Goal: Task Accomplishment & Management: Use online tool/utility

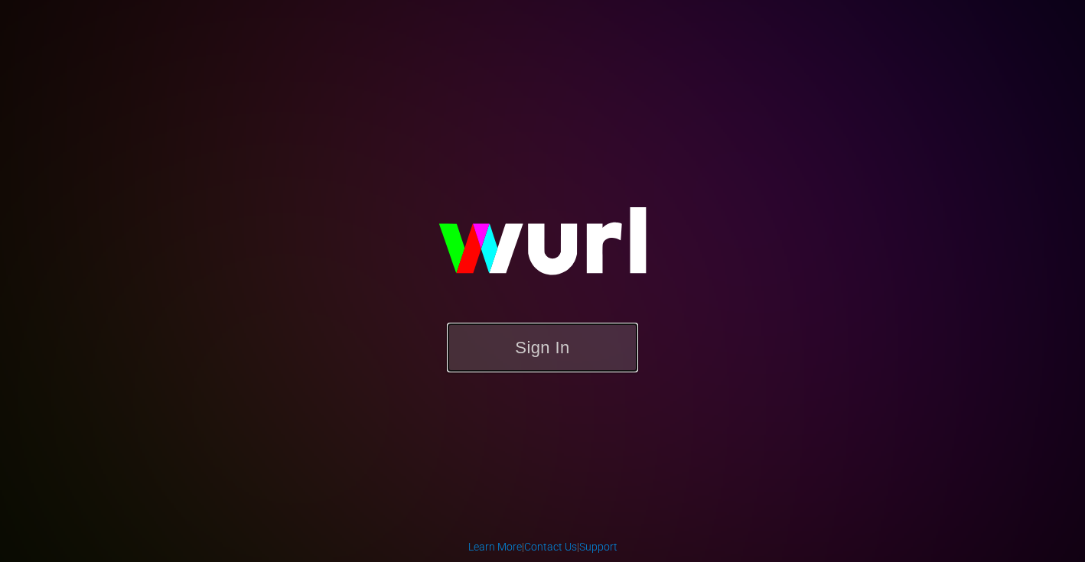
click at [523, 344] on button "Sign In" at bounding box center [542, 348] width 191 height 50
click at [469, 348] on button "Sign In" at bounding box center [542, 348] width 191 height 50
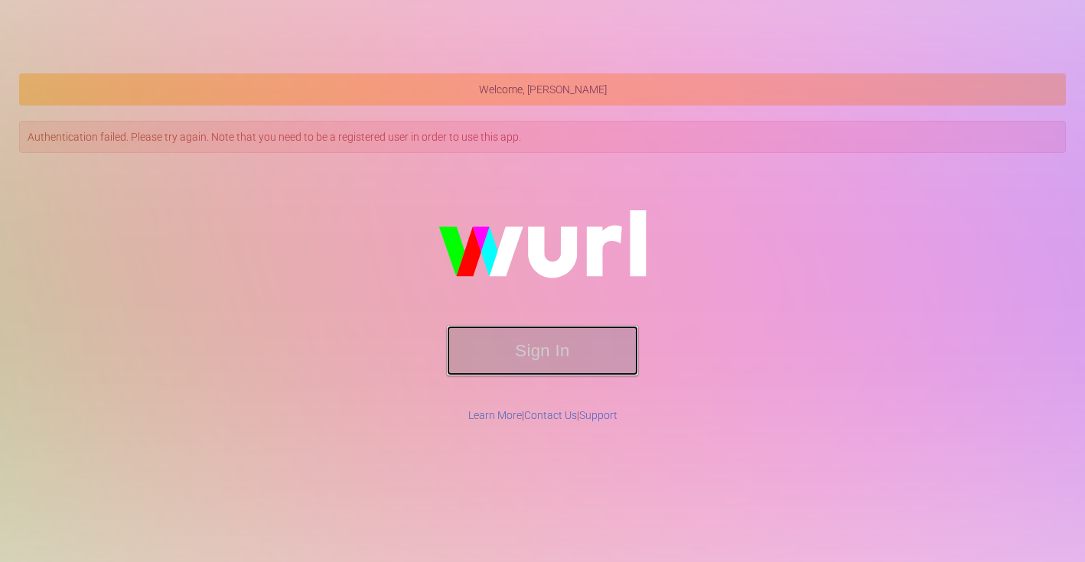
click at [561, 349] on button "Sign In" at bounding box center [542, 351] width 191 height 50
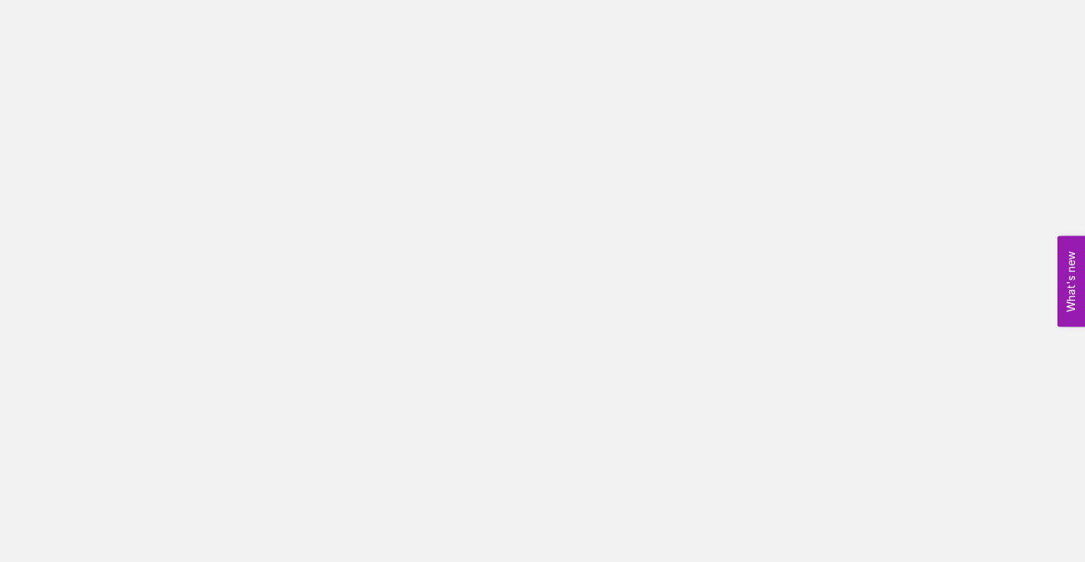
click at [1066, 288] on button "What's new 0" at bounding box center [1071, 281] width 28 height 91
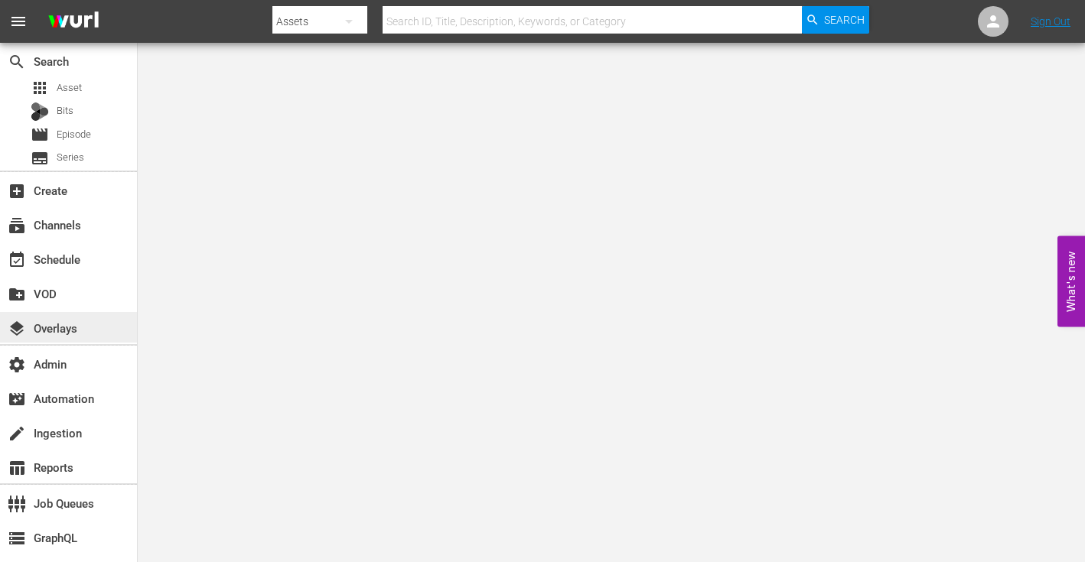
click at [74, 330] on div "layers Overlays" at bounding box center [43, 326] width 86 height 14
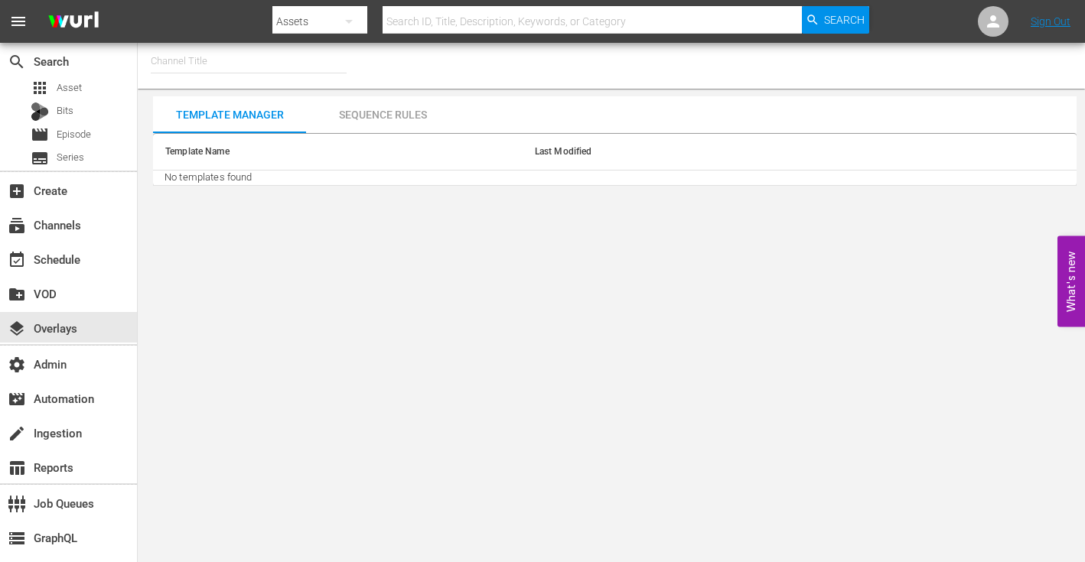
click at [360, 121] on div "Sequence Rules" at bounding box center [382, 114] width 153 height 37
click at [230, 120] on div "Template Manager" at bounding box center [229, 114] width 153 height 37
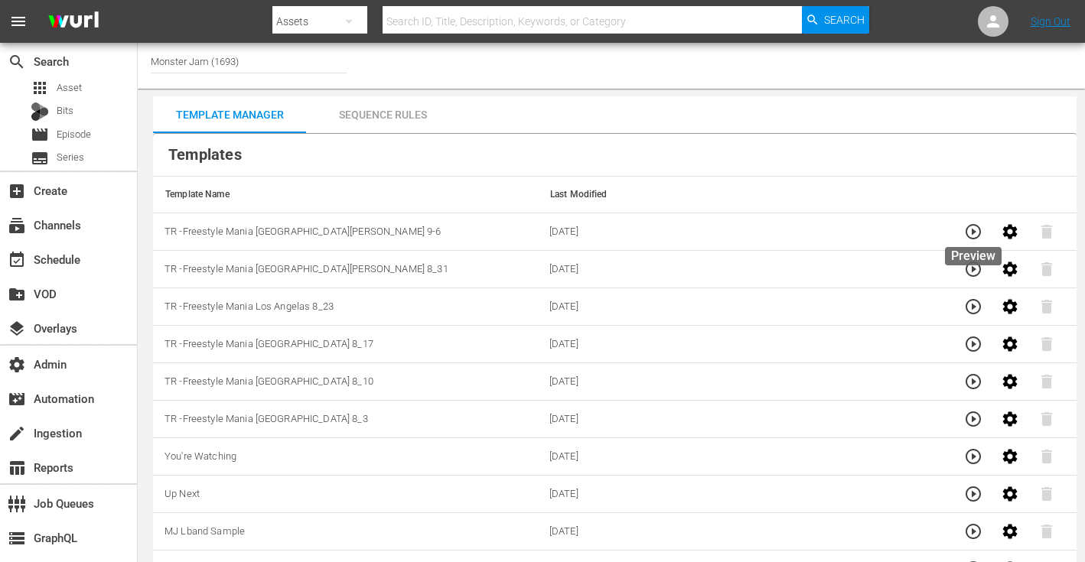
click at [972, 234] on icon "button" at bounding box center [972, 231] width 15 height 15
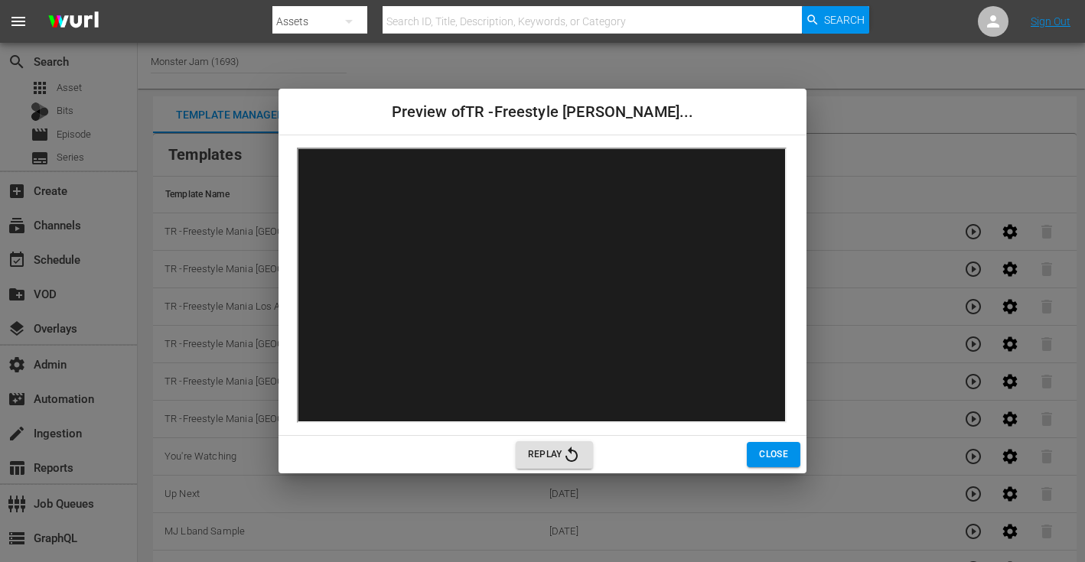
click at [769, 459] on span "Close" at bounding box center [773, 455] width 29 height 16
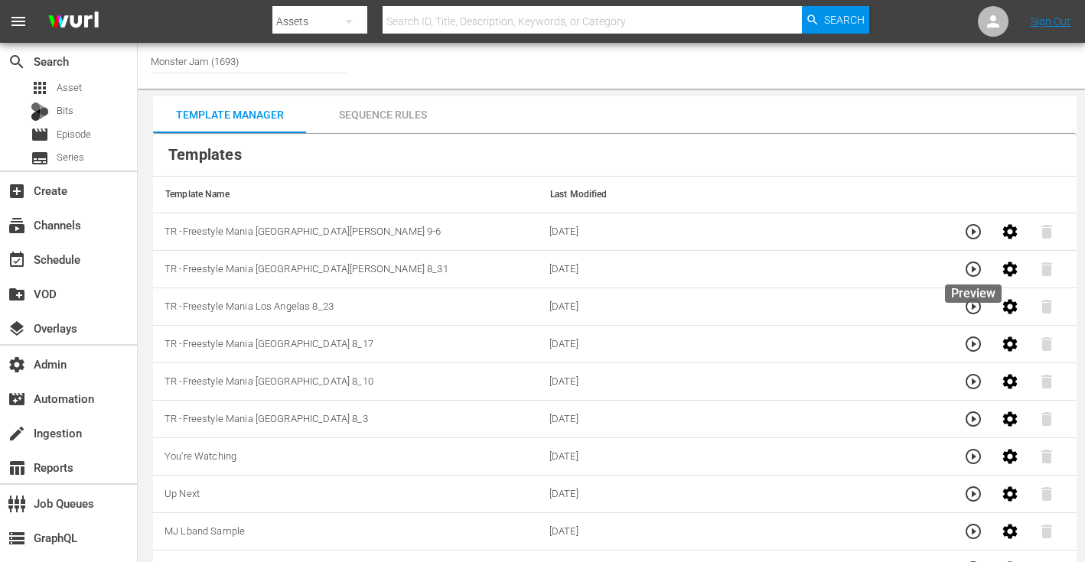
click at [975, 266] on icon "button" at bounding box center [973, 269] width 18 height 18
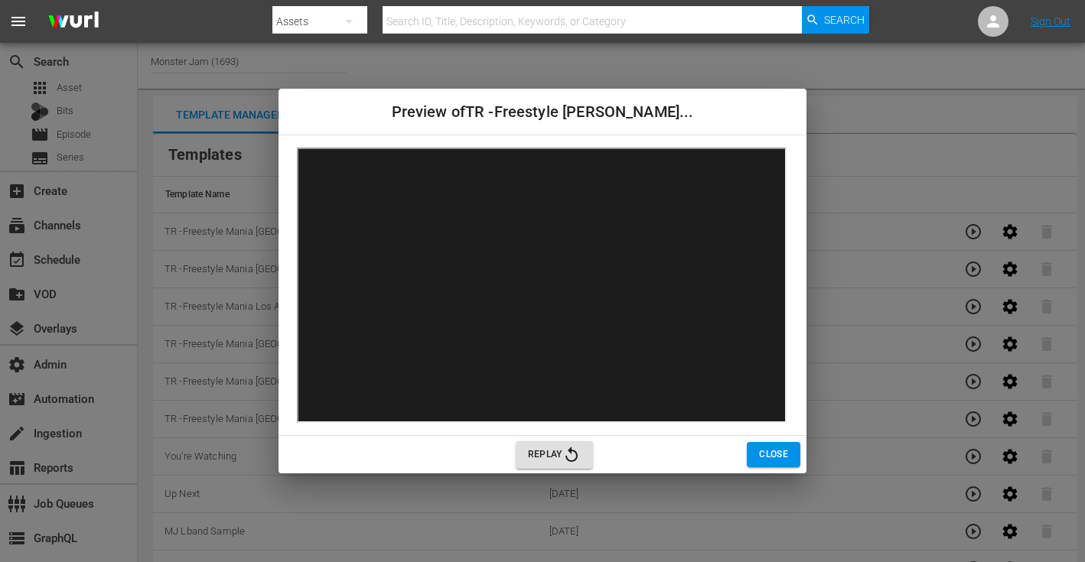
click at [757, 457] on button "Close" at bounding box center [774, 454] width 54 height 25
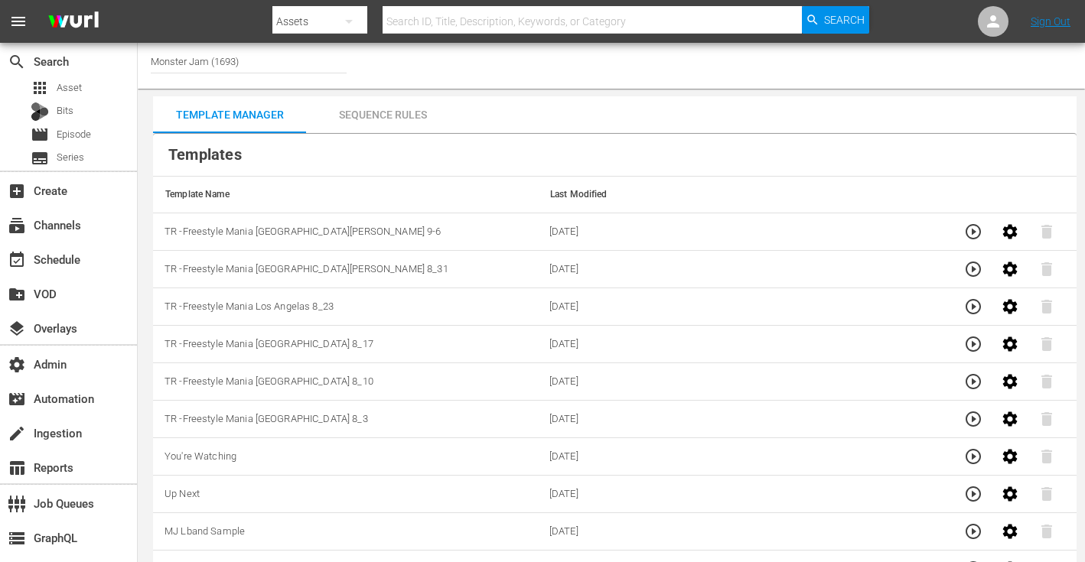
click at [967, 233] on icon "button" at bounding box center [973, 232] width 18 height 18
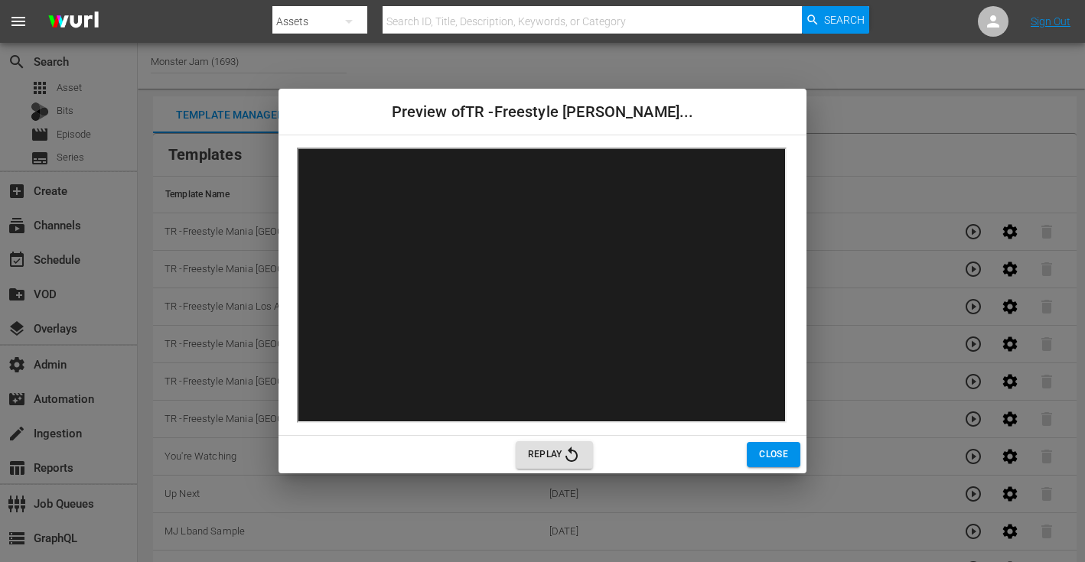
click at [760, 448] on span "Close" at bounding box center [773, 455] width 29 height 16
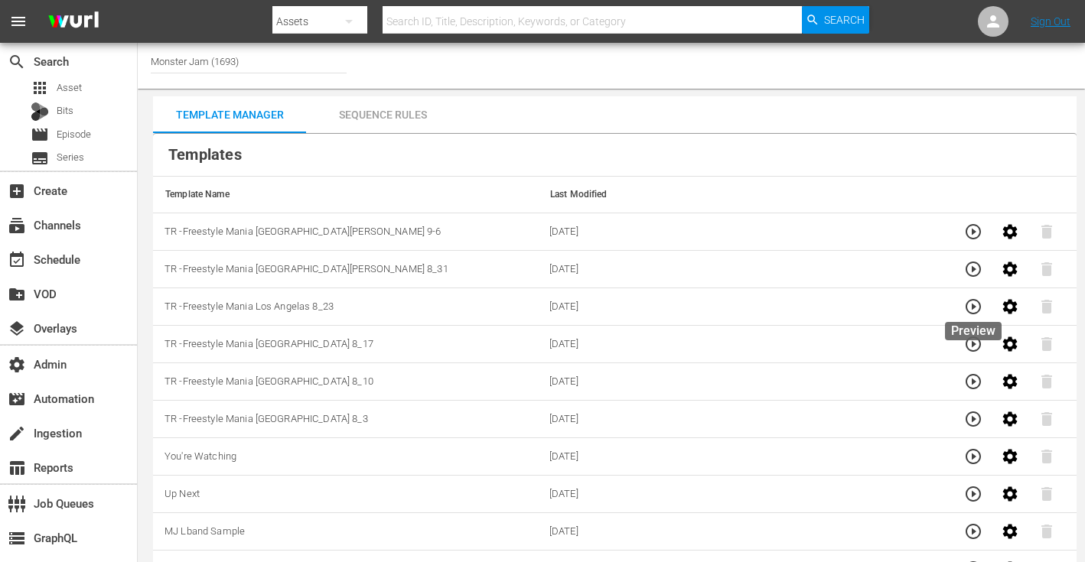
click at [969, 303] on icon "button" at bounding box center [973, 307] width 18 height 18
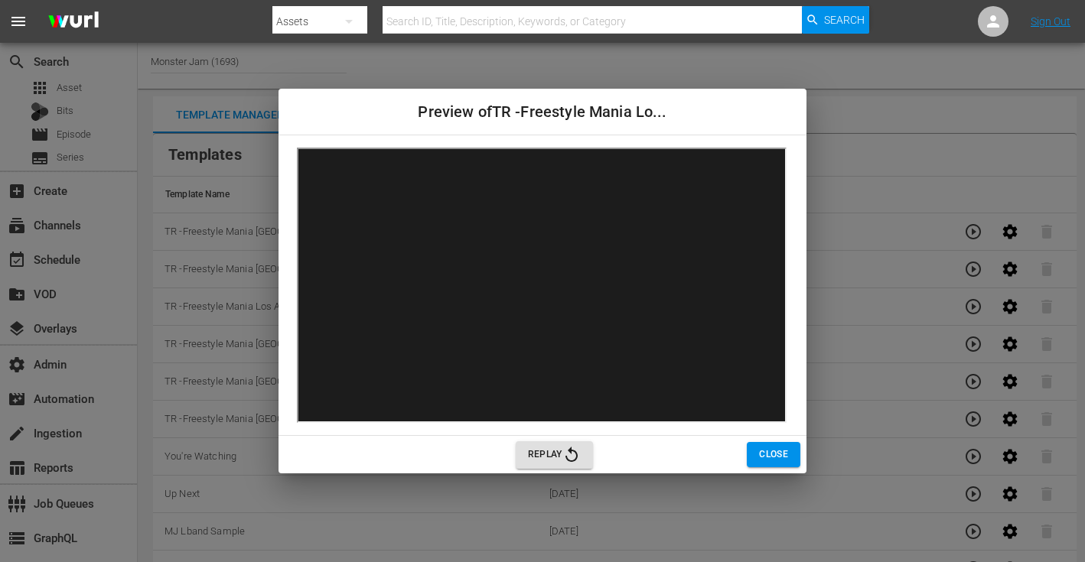
click at [767, 462] on span "Close" at bounding box center [773, 455] width 29 height 16
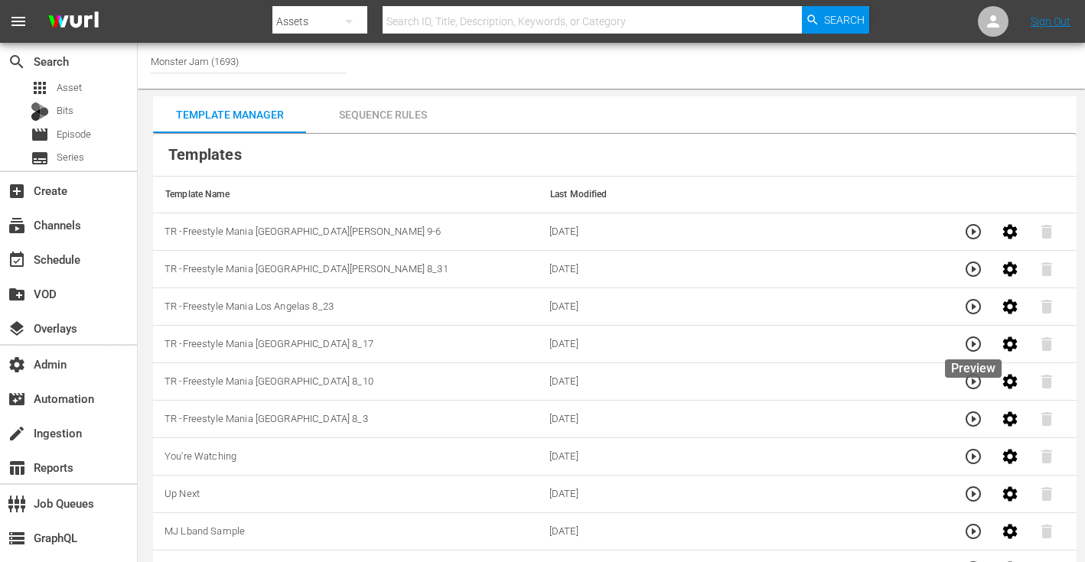
click at [974, 341] on icon "button" at bounding box center [973, 344] width 18 height 18
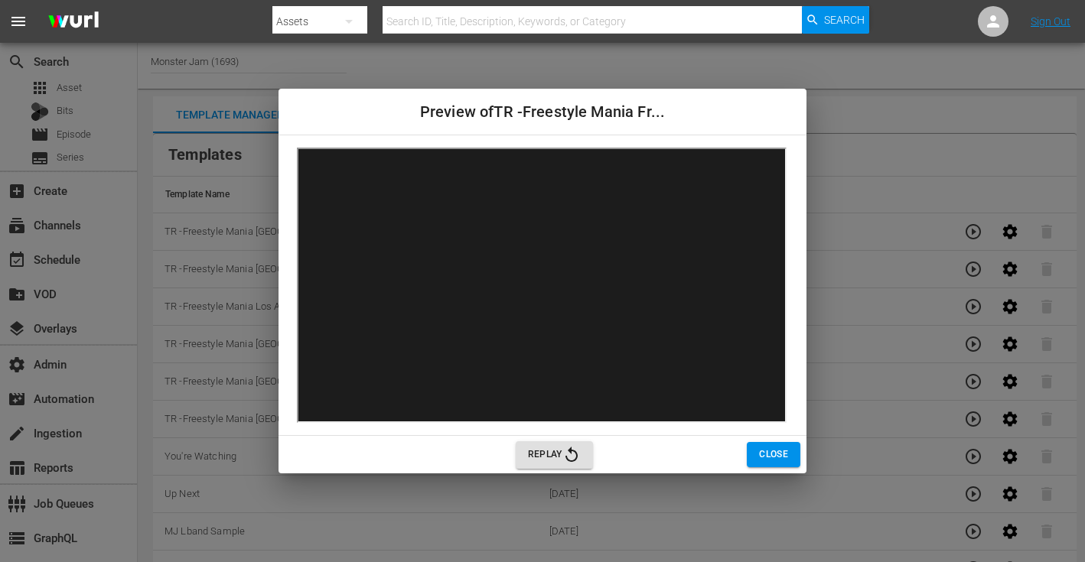
click at [777, 461] on span "Close" at bounding box center [773, 455] width 29 height 16
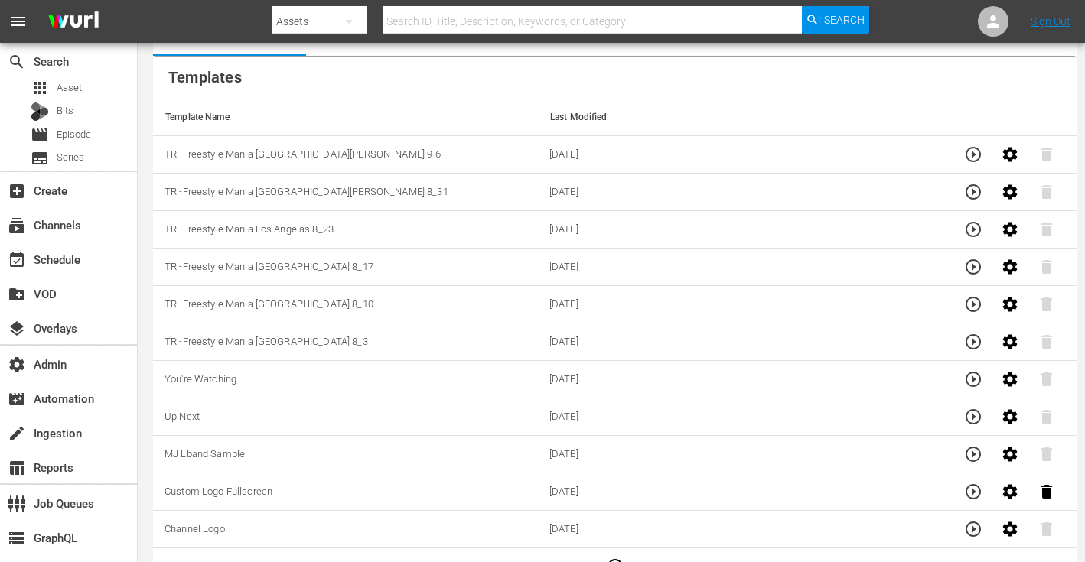
scroll to position [109, 0]
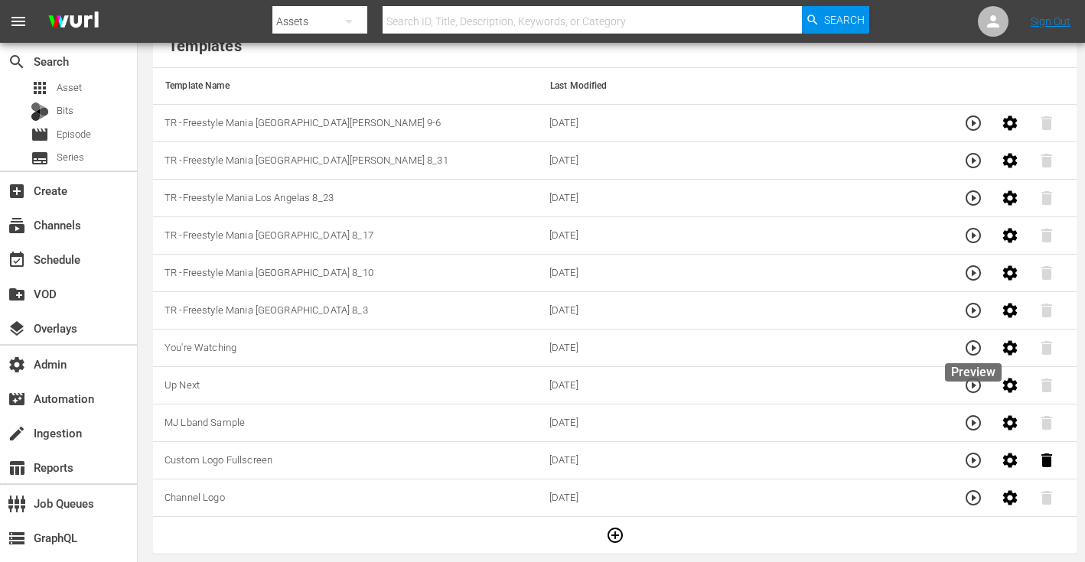
click at [972, 343] on icon "button" at bounding box center [973, 348] width 18 height 18
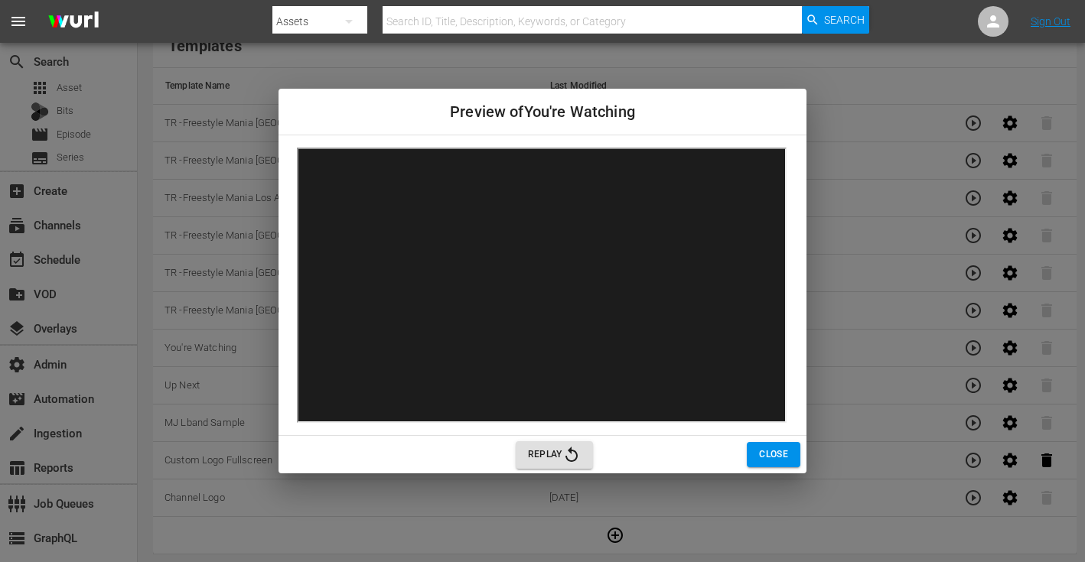
click at [767, 454] on span "Close" at bounding box center [773, 455] width 29 height 16
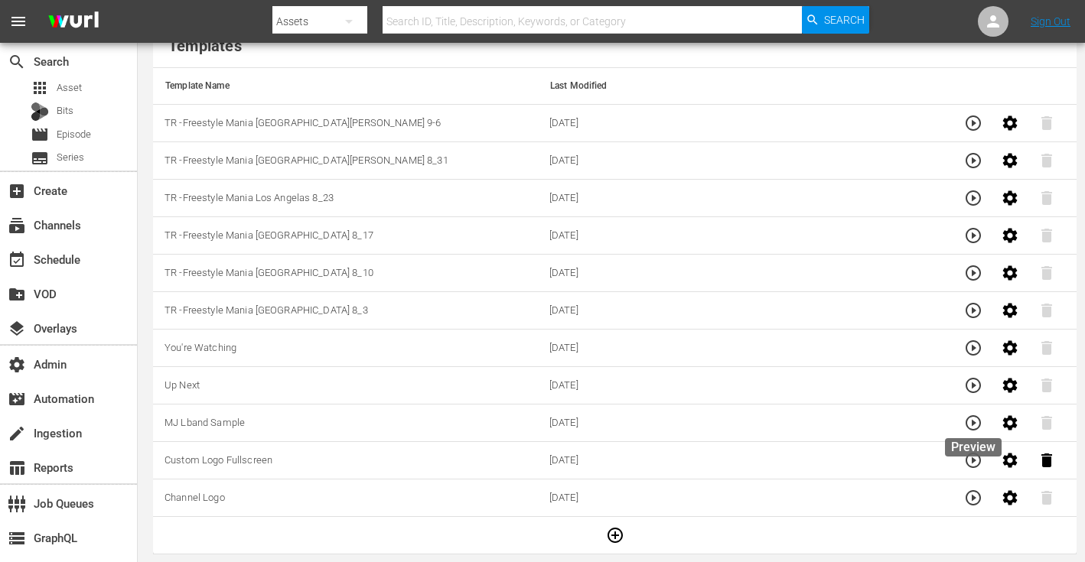
click at [972, 429] on icon "button" at bounding box center [972, 422] width 15 height 15
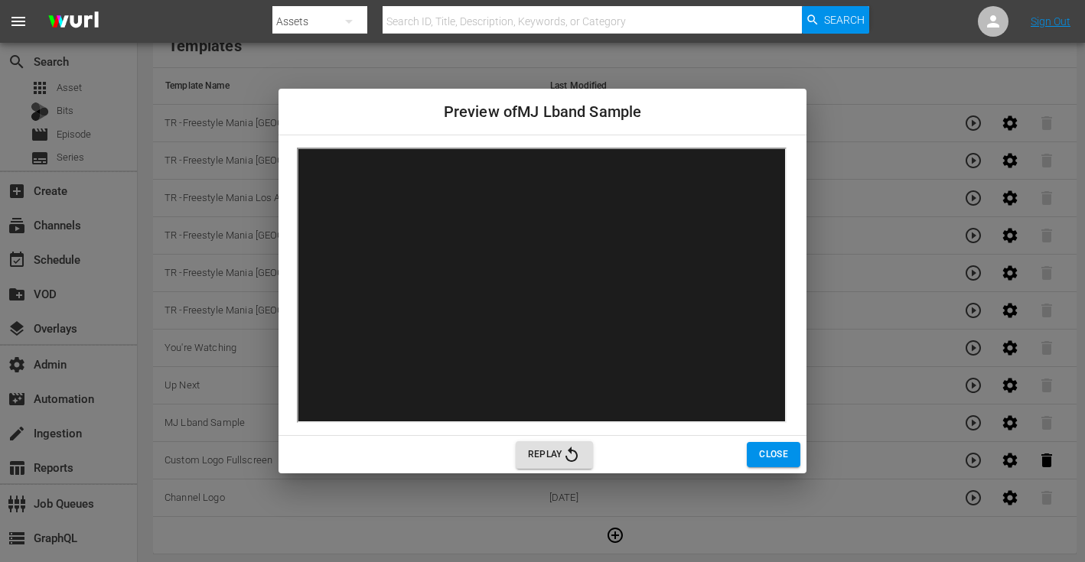
click at [765, 443] on button "Close" at bounding box center [774, 454] width 54 height 25
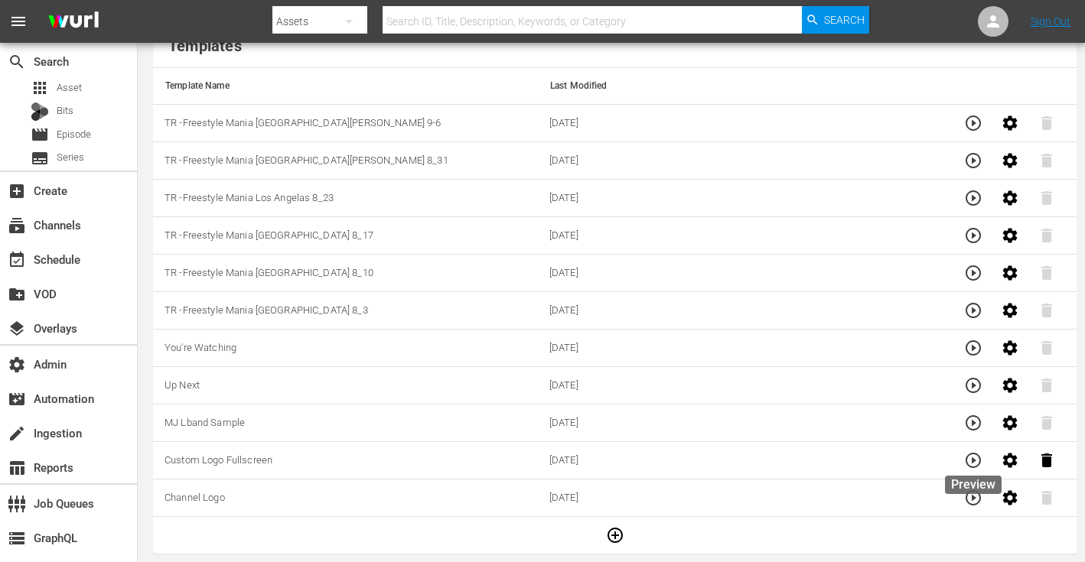
click at [976, 463] on icon "button" at bounding box center [973, 460] width 18 height 18
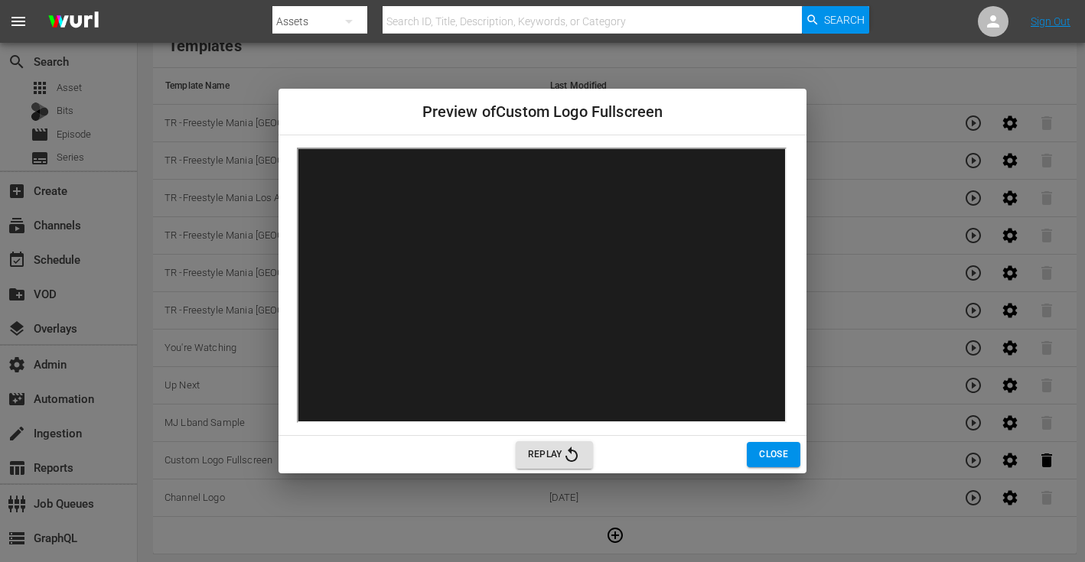
click at [775, 455] on span "Close" at bounding box center [773, 455] width 29 height 16
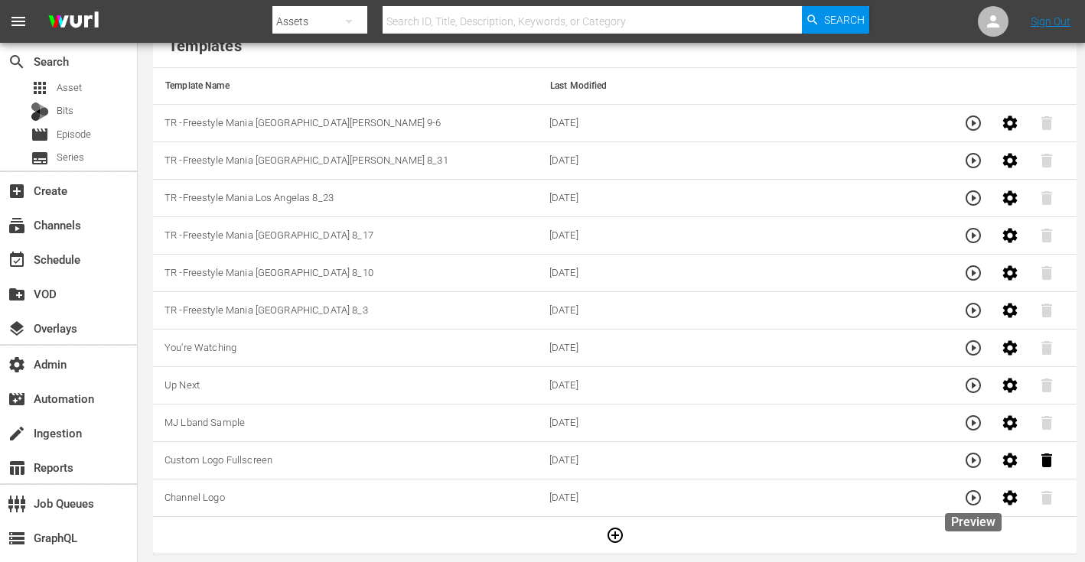
click at [969, 496] on icon "button" at bounding box center [973, 498] width 18 height 18
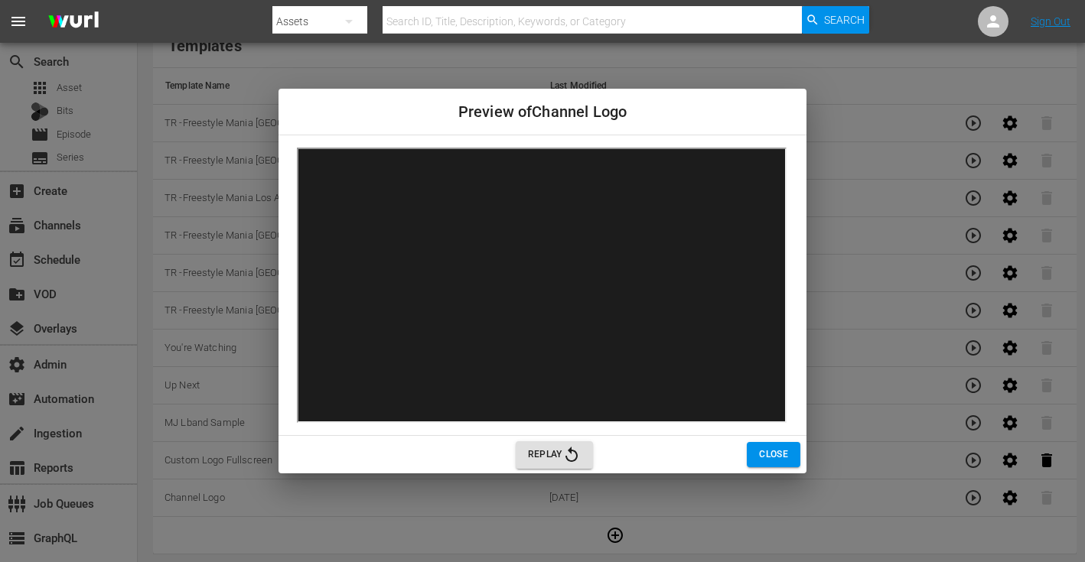
click at [767, 450] on span "Close" at bounding box center [773, 455] width 29 height 16
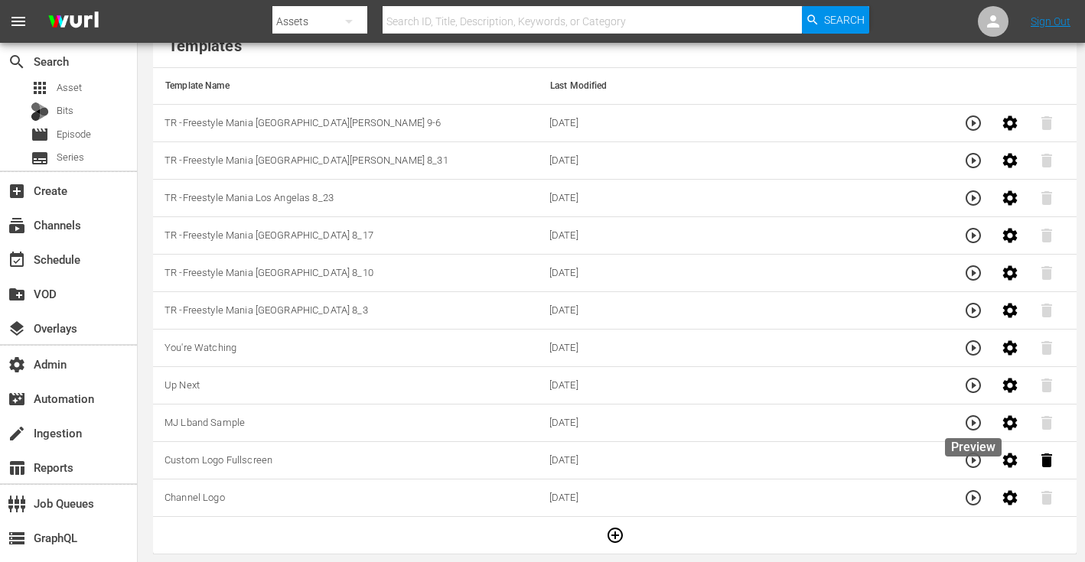
click at [972, 420] on icon "button" at bounding box center [973, 423] width 18 height 18
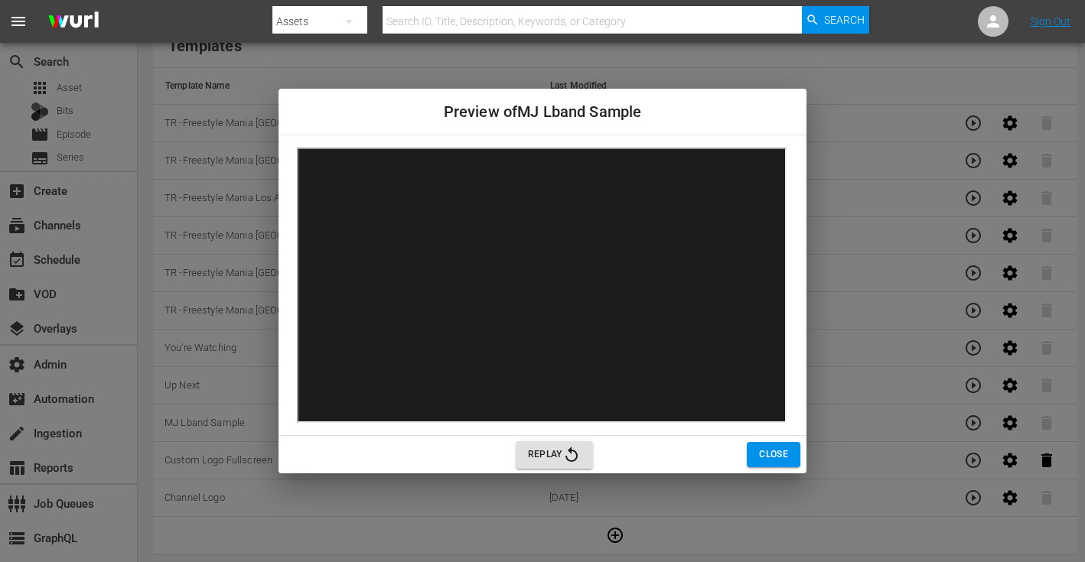
click at [775, 457] on span "Close" at bounding box center [773, 455] width 29 height 16
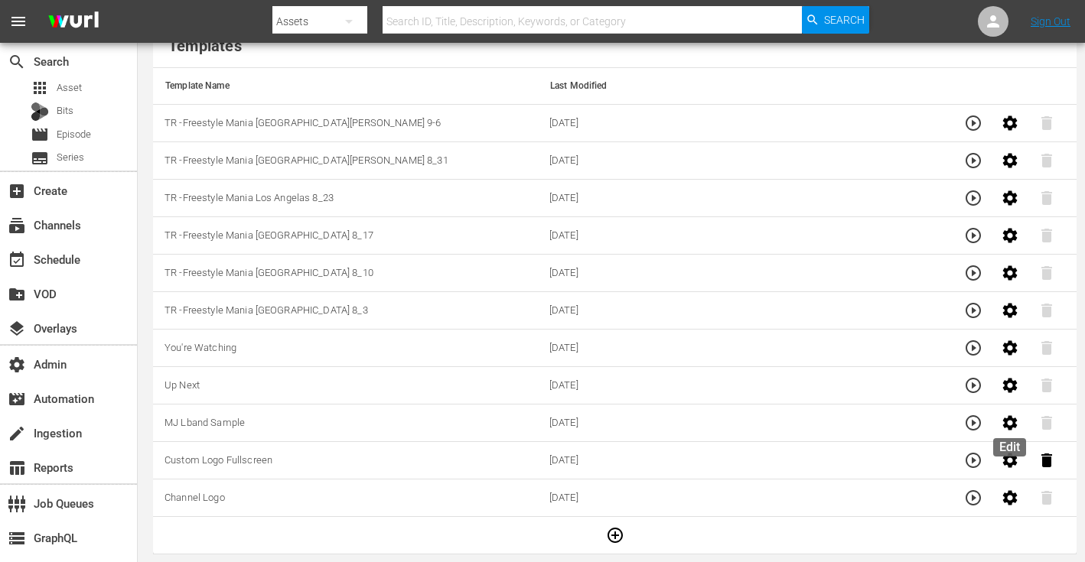
click at [1011, 424] on icon "button" at bounding box center [1010, 423] width 18 height 18
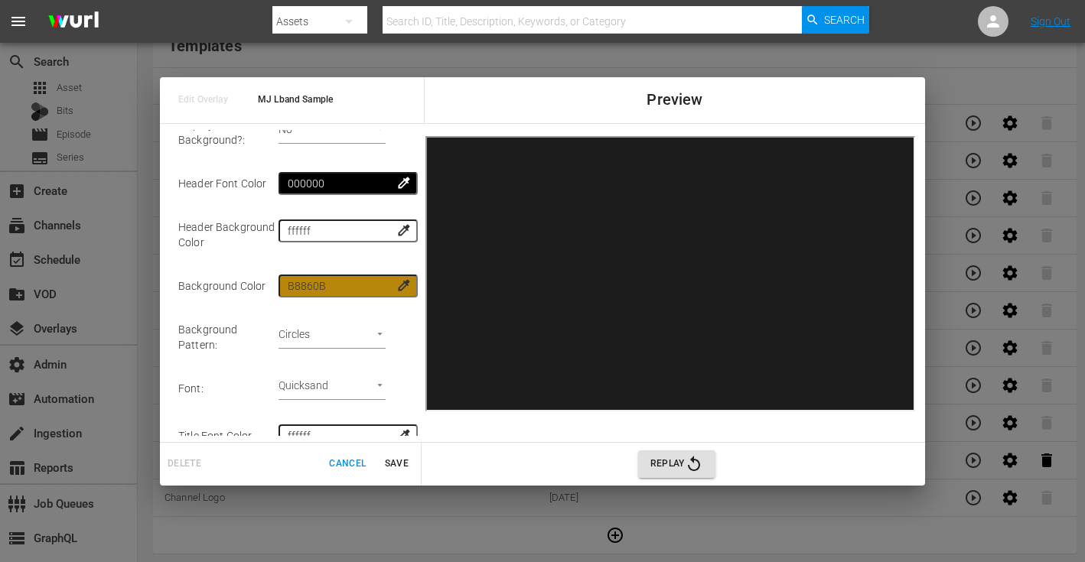
scroll to position [225, 0]
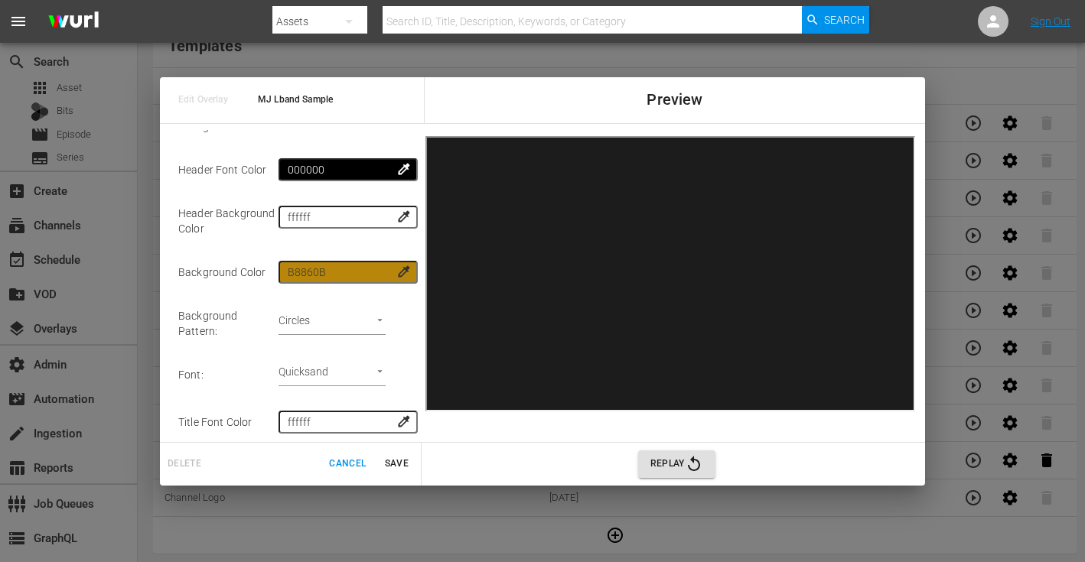
click at [335, 465] on span "Cancel" at bounding box center [347, 464] width 37 height 16
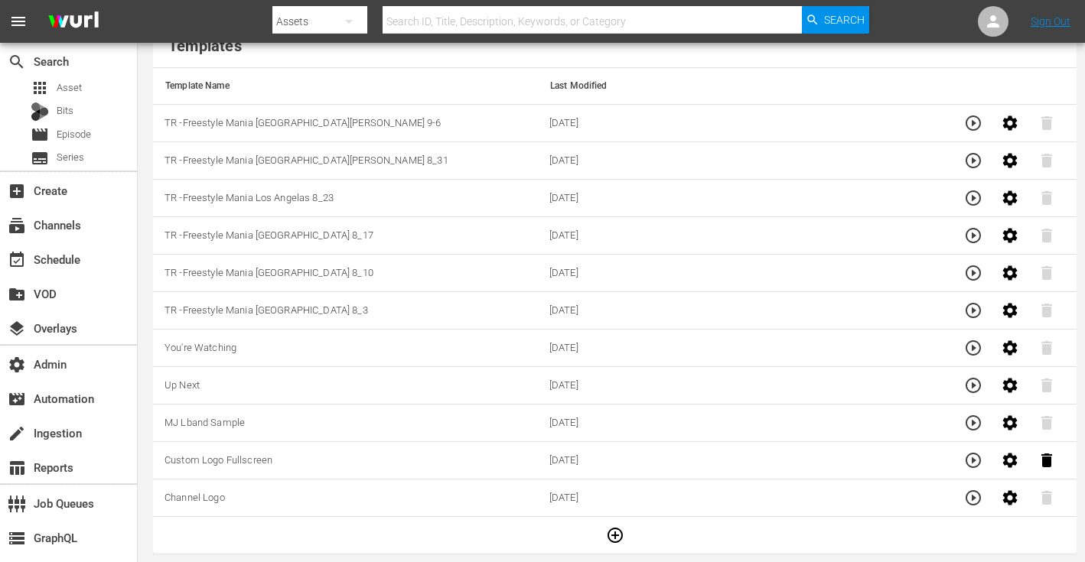
scroll to position [0, 0]
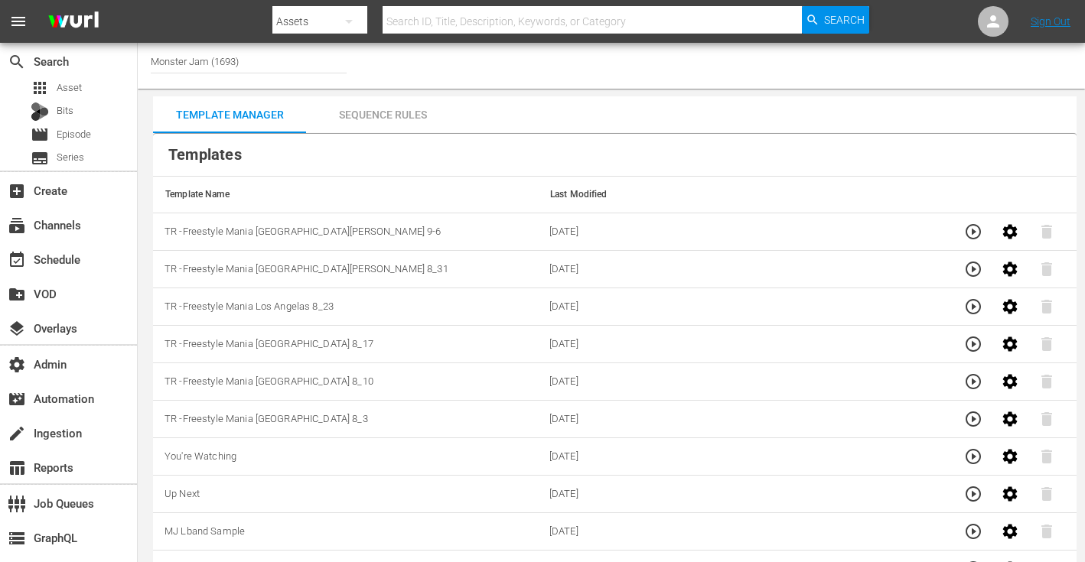
click at [270, 61] on input "Monster Jam (1693)" at bounding box center [249, 61] width 196 height 37
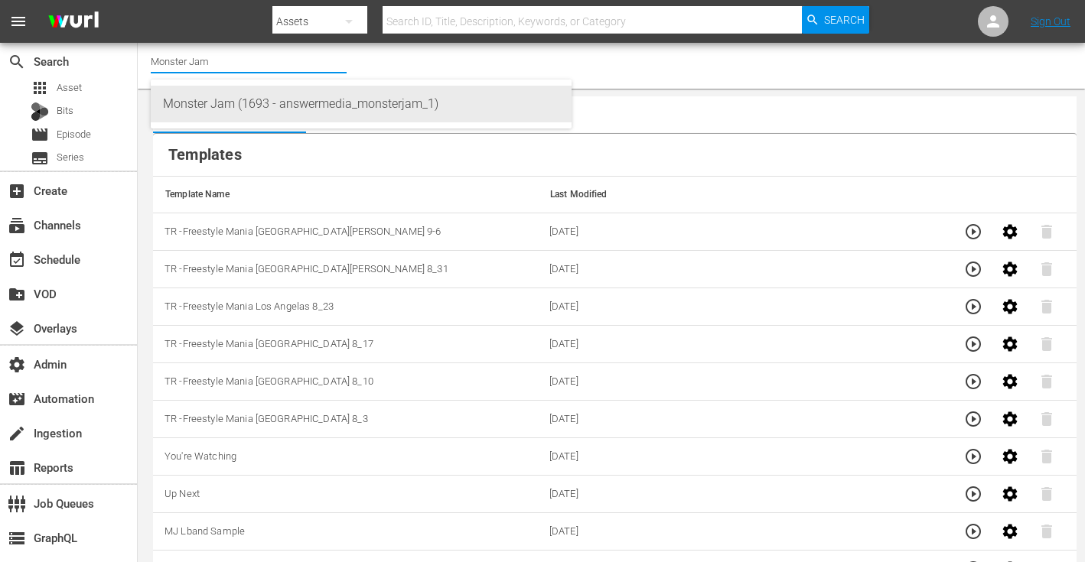
click at [330, 117] on div "Monster Jam (1693 - answermedia_monsterjam_1)" at bounding box center [361, 104] width 396 height 37
type input "Monster Jam (1693 - answermedia_monsterjam_1)"
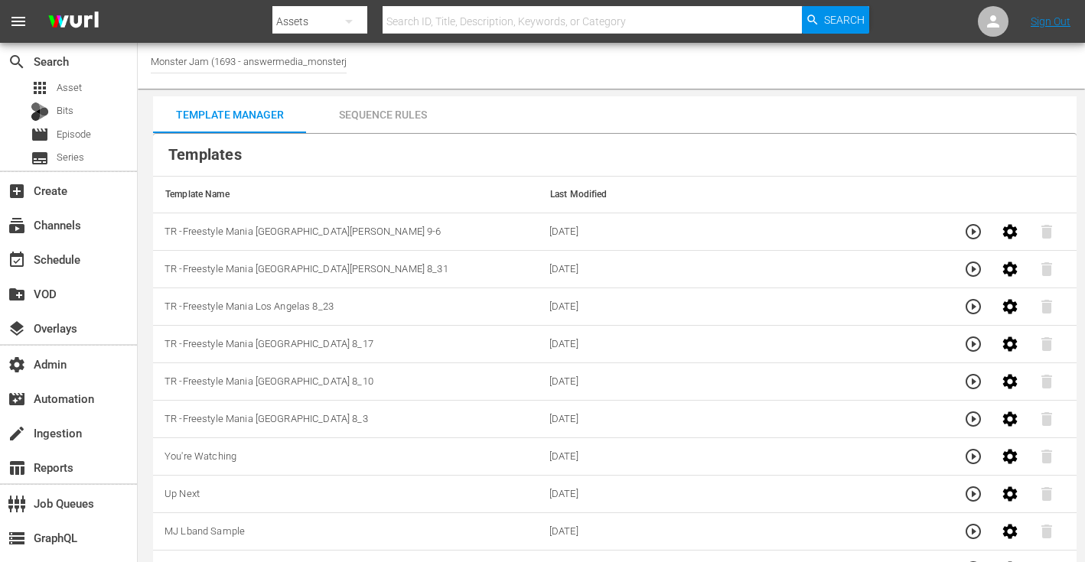
click at [295, 66] on input "Monster Jam (1693 - answermedia_monsterjam_1)" at bounding box center [249, 61] width 196 height 37
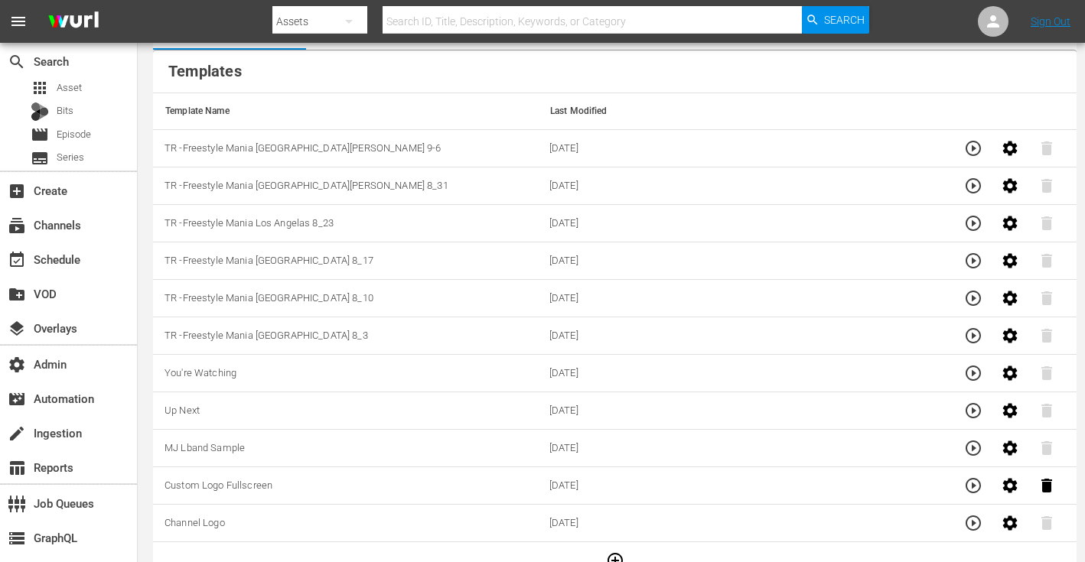
scroll to position [86, 0]
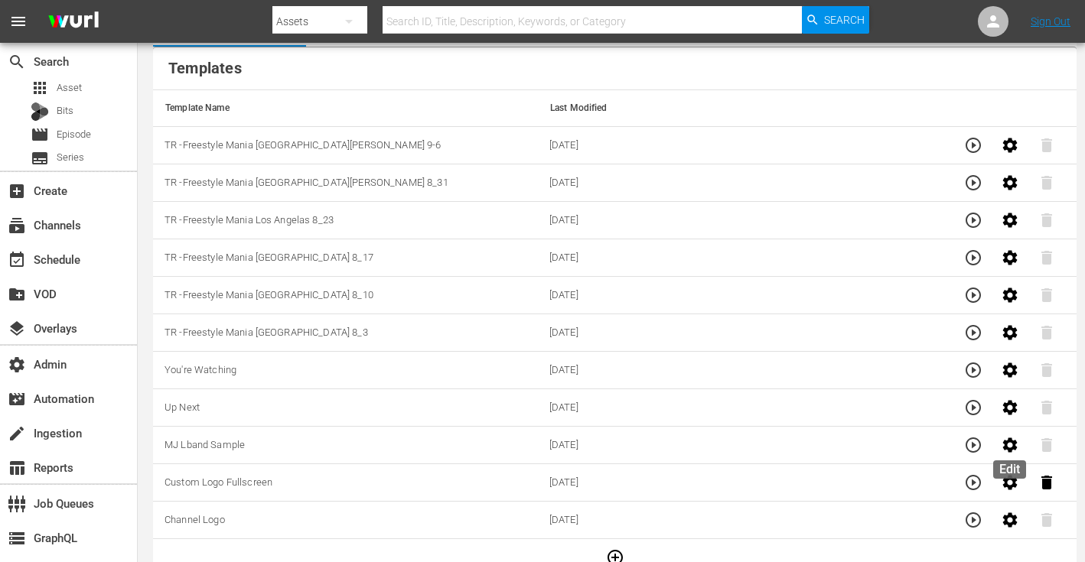
click at [1006, 450] on icon "button" at bounding box center [1010, 445] width 18 height 18
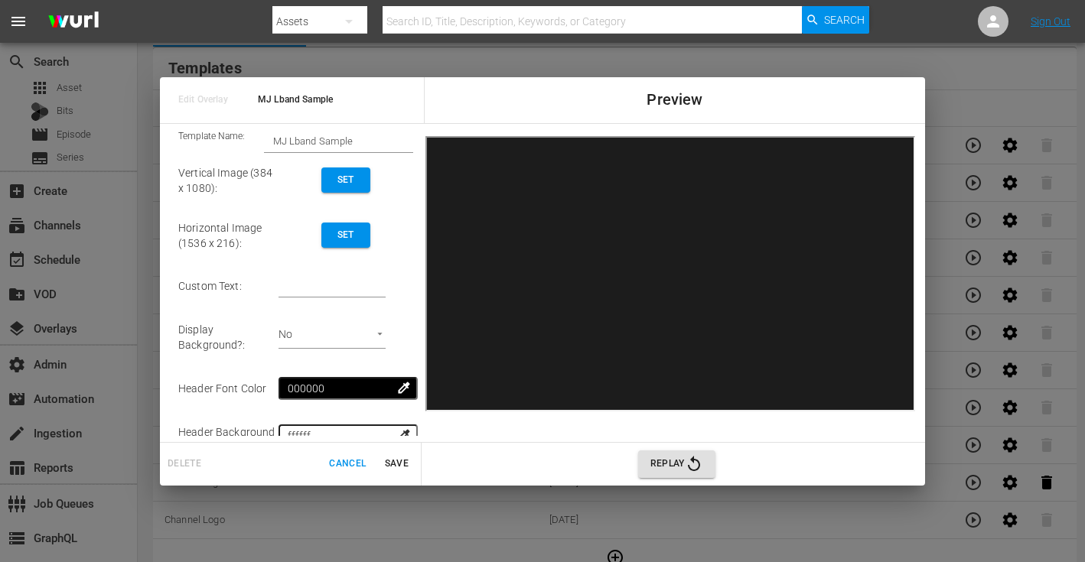
scroll to position [0, 0]
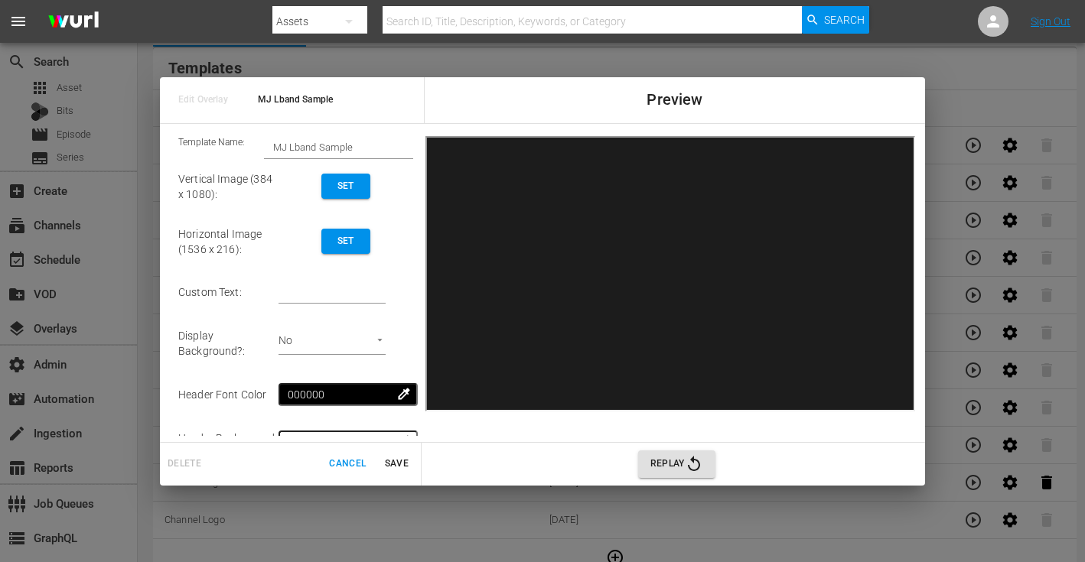
click at [654, 460] on span "Replay" at bounding box center [676, 464] width 53 height 18
click at [338, 459] on span "Cancel" at bounding box center [347, 464] width 37 height 16
